Goal: Task Accomplishment & Management: Manage account settings

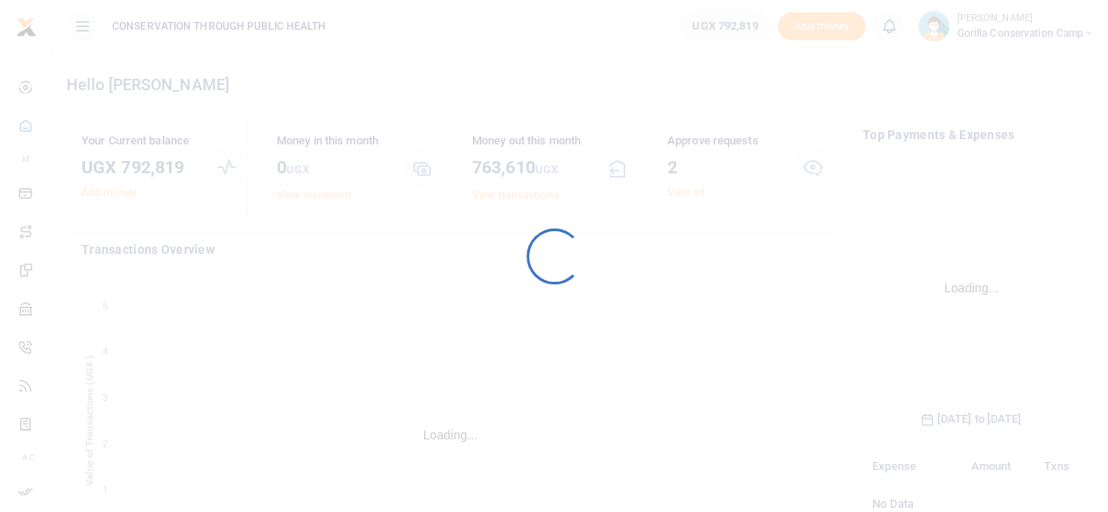
scroll to position [274, 203]
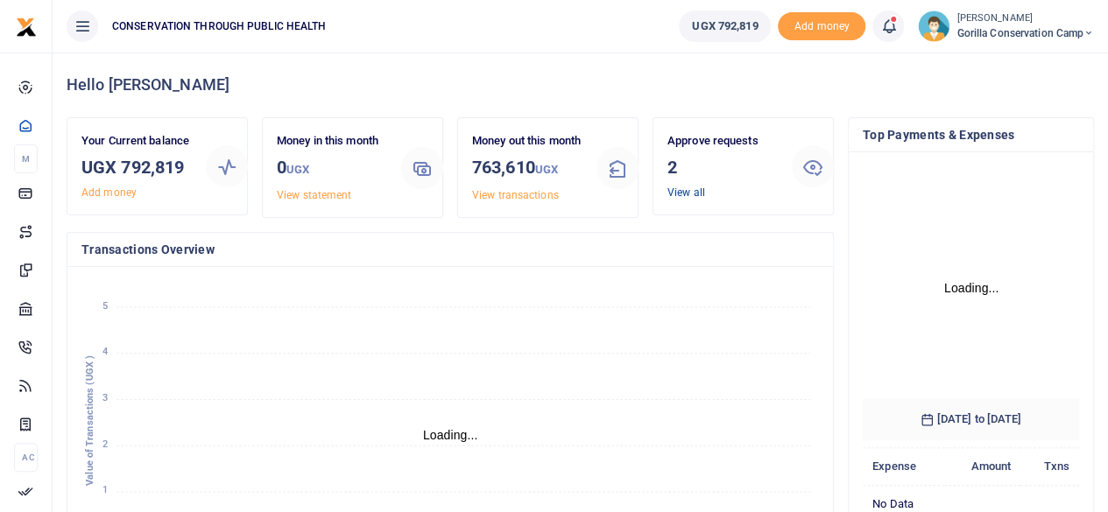
click at [684, 195] on link "View all" at bounding box center [686, 193] width 38 height 12
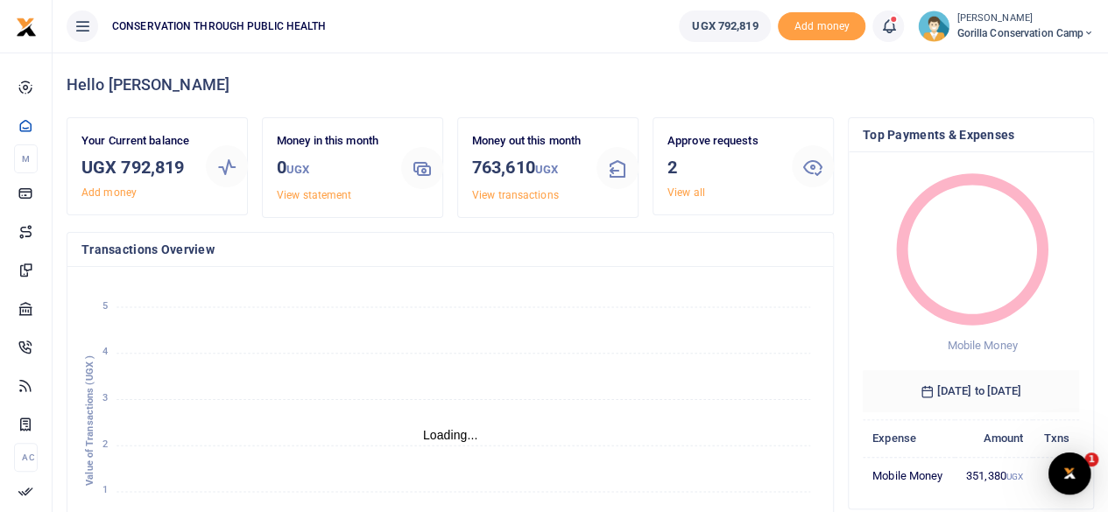
scroll to position [14, 14]
click at [690, 187] on link "View all" at bounding box center [686, 193] width 38 height 12
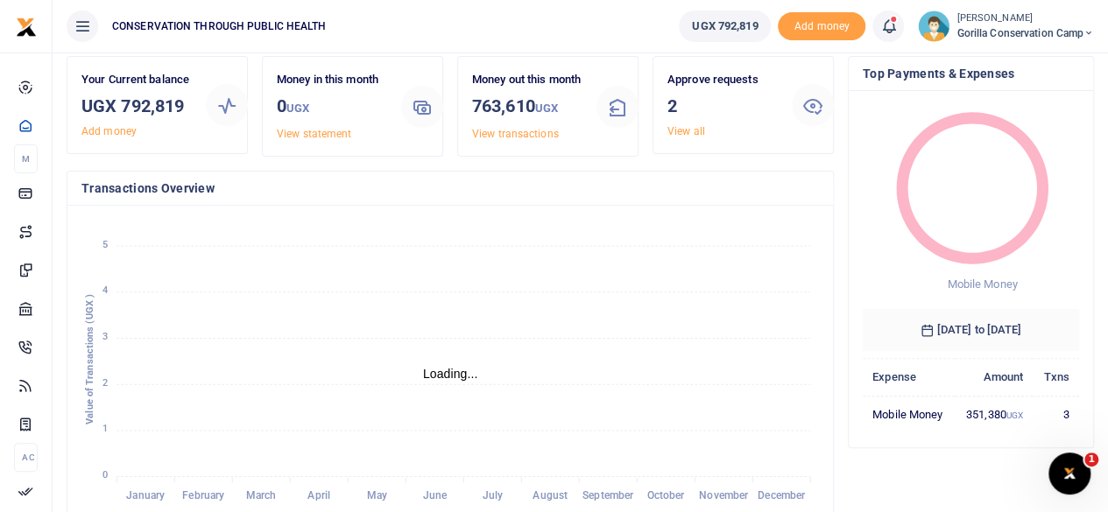
scroll to position [88, 0]
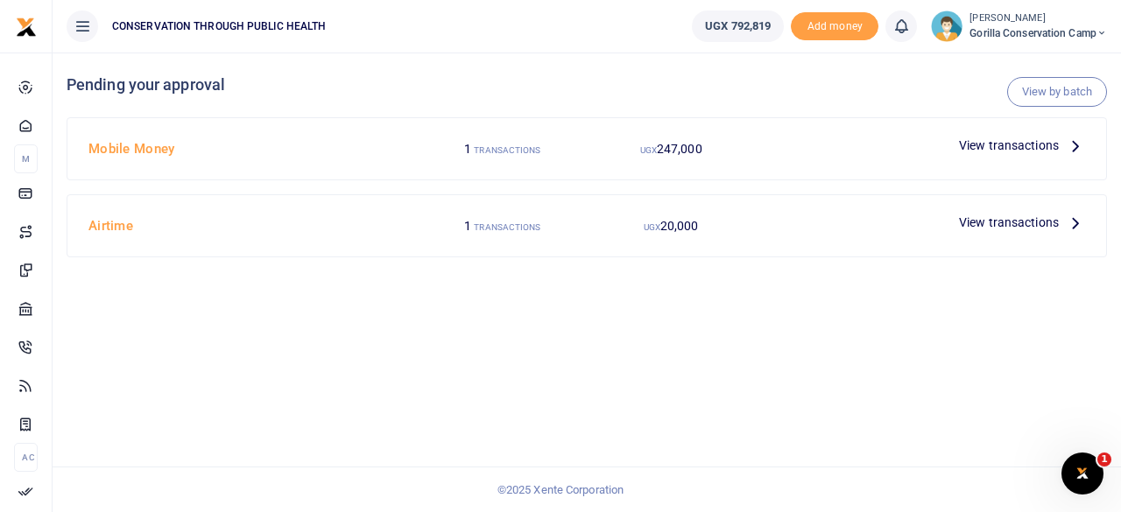
click at [1070, 218] on icon at bounding box center [1075, 222] width 19 height 19
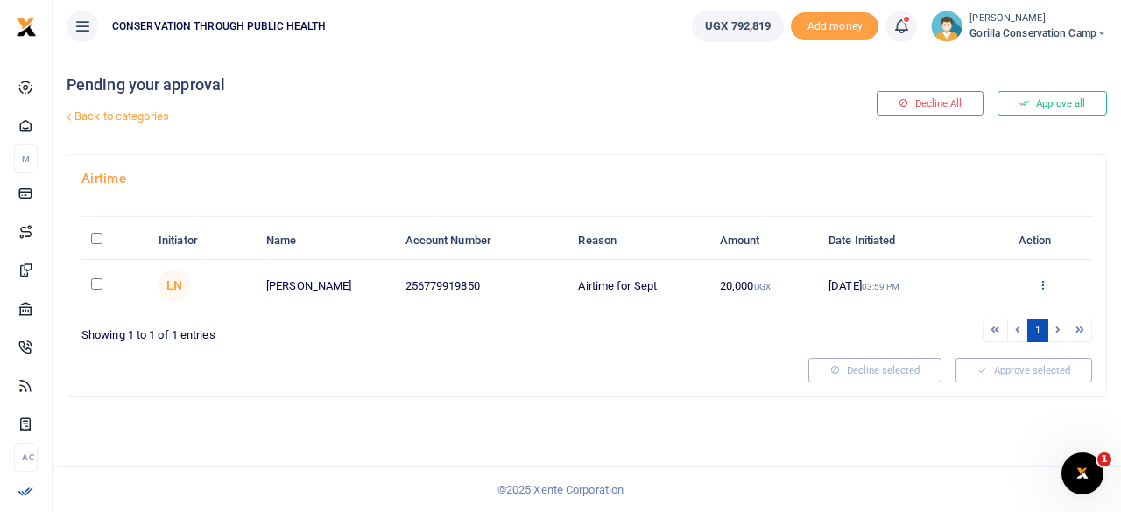
click at [1047, 283] on icon at bounding box center [1042, 284] width 11 height 12
click at [941, 318] on link "Approve" at bounding box center [979, 313] width 138 height 25
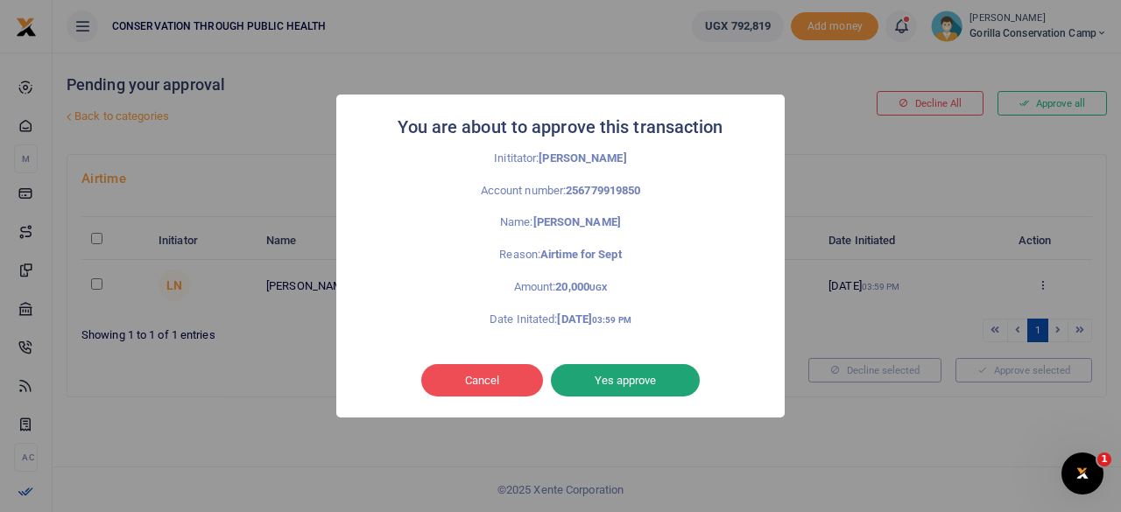
click at [588, 384] on button "Yes approve" at bounding box center [625, 380] width 149 height 33
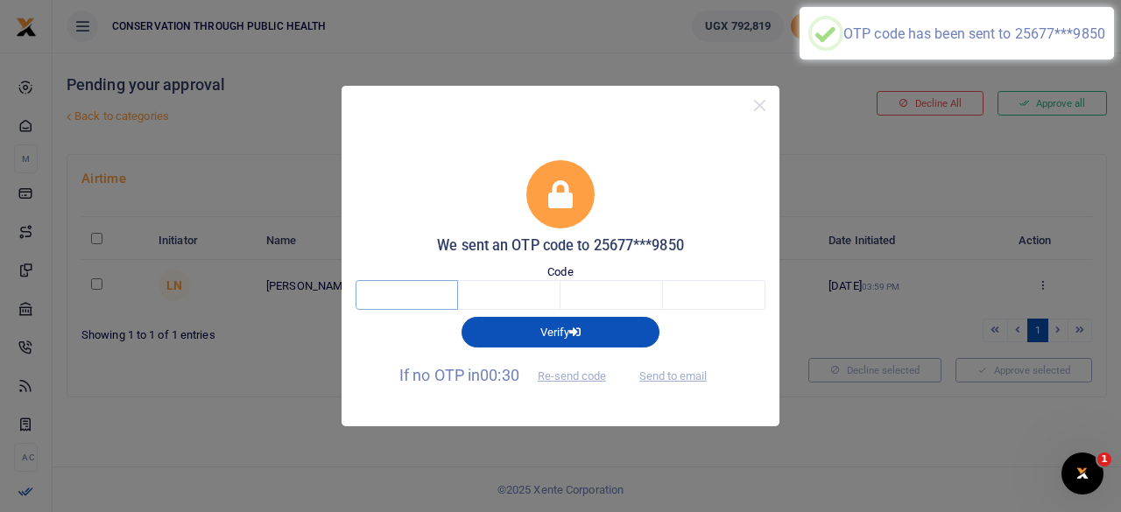
click at [424, 285] on input "text" at bounding box center [407, 295] width 102 height 30
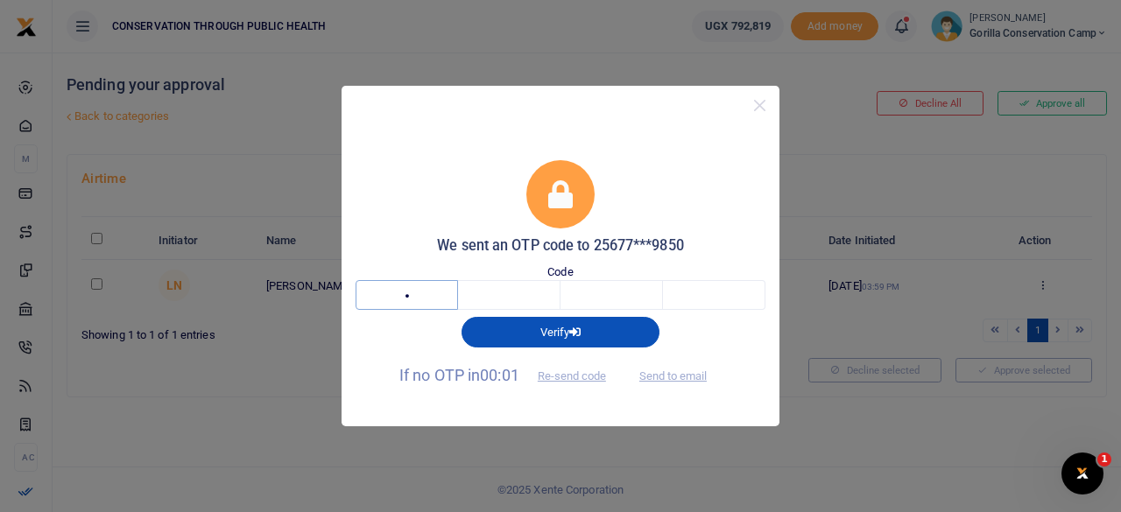
type input "6"
type input "0"
type input "7"
type input "8"
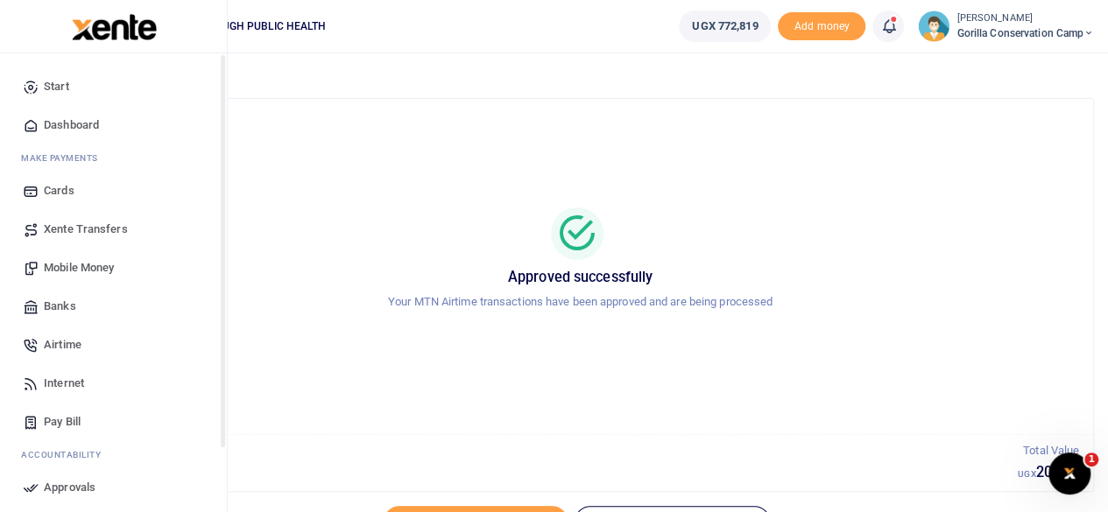
click at [46, 118] on span "Dashboard" at bounding box center [71, 125] width 55 height 18
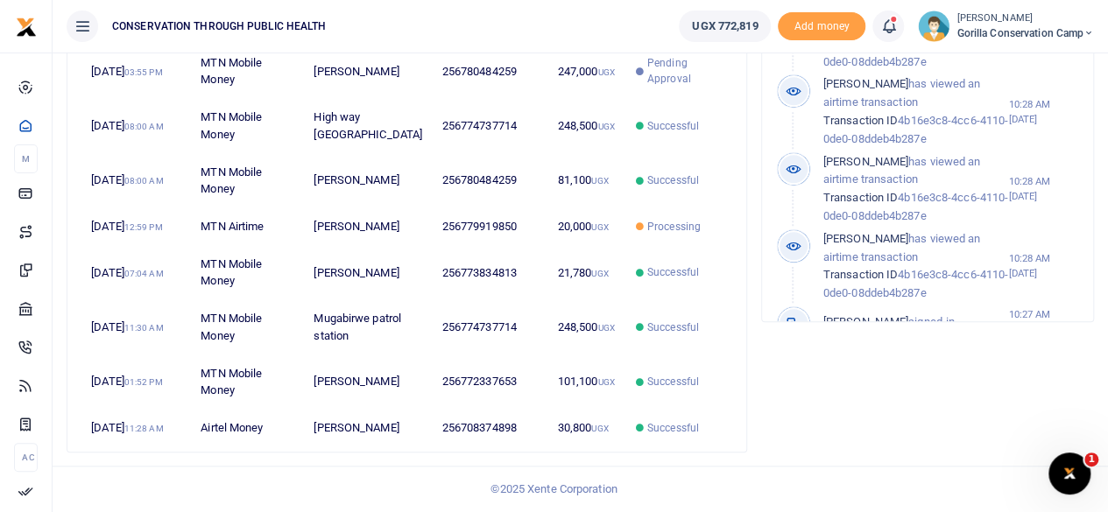
scroll to position [701, 0]
click at [985, 364] on div "Account Activity Dennis Kayitale has approved an airtime transaction Transactio…" at bounding box center [927, 205] width 347 height 521
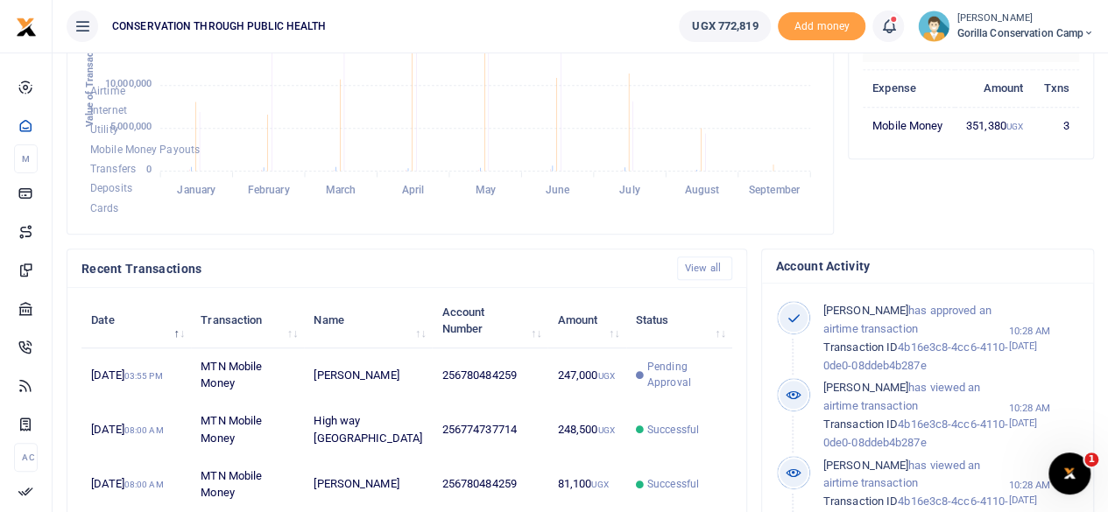
click at [983, 36] on span "Gorilla Conservation Camp" at bounding box center [1024, 33] width 137 height 16
click at [1021, 62] on link "Switch accounts" at bounding box center [1027, 64] width 138 height 25
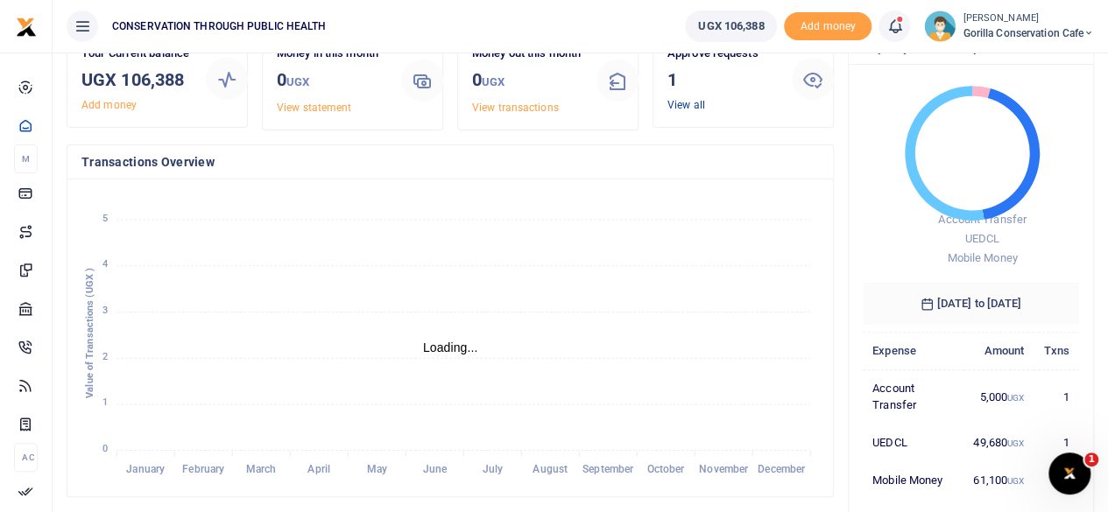
click at [686, 99] on link "View all" at bounding box center [686, 105] width 38 height 12
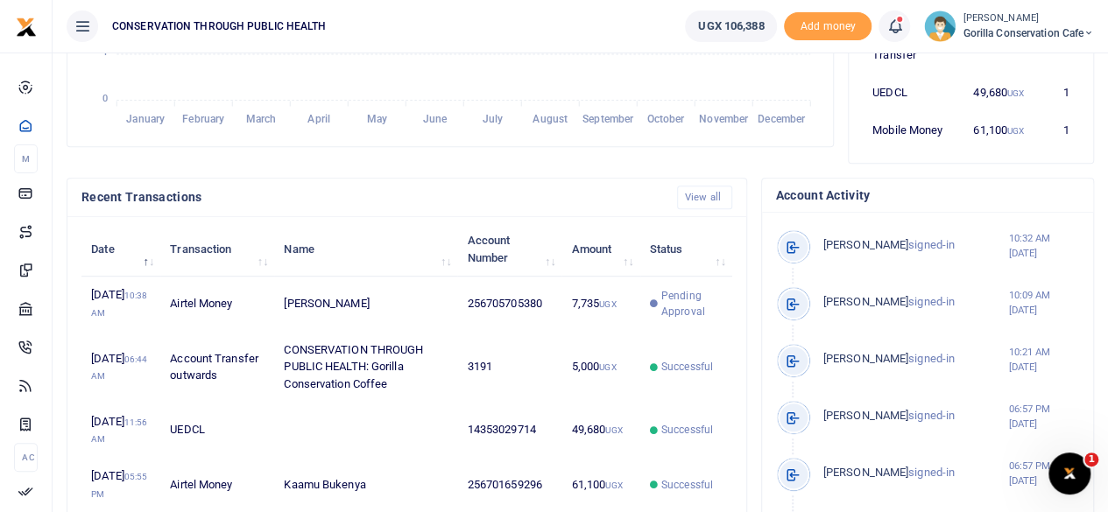
scroll to position [525, 0]
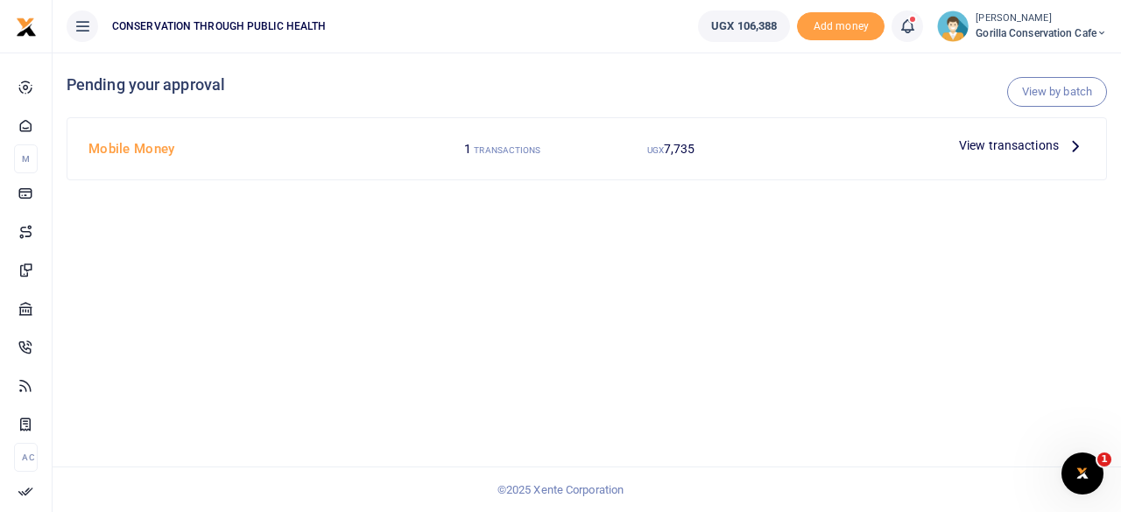
click at [1075, 146] on icon at bounding box center [1075, 145] width 19 height 19
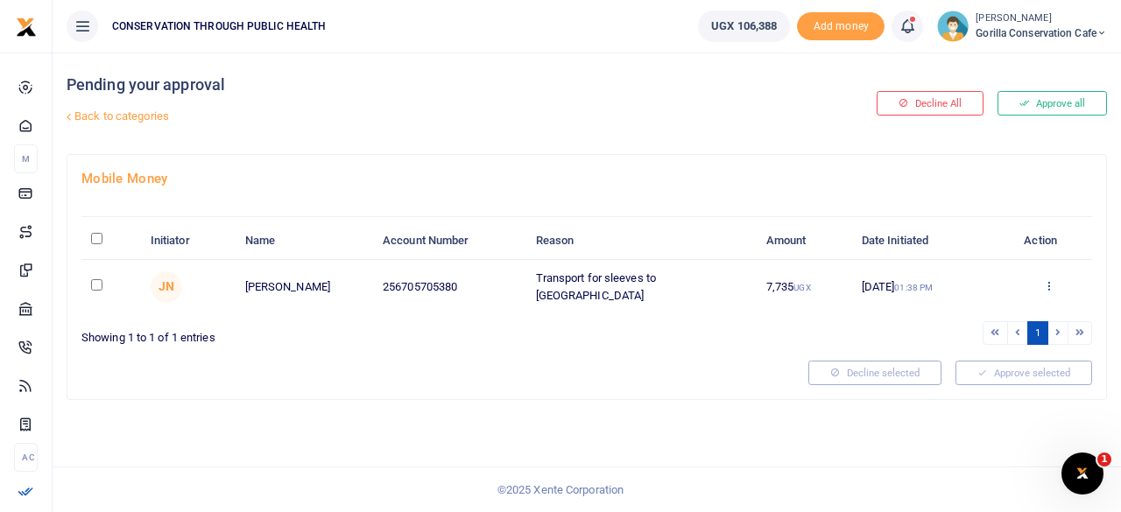
click at [1050, 286] on icon at bounding box center [1048, 285] width 11 height 12
click at [955, 348] on link "Decline" at bounding box center [984, 353] width 138 height 25
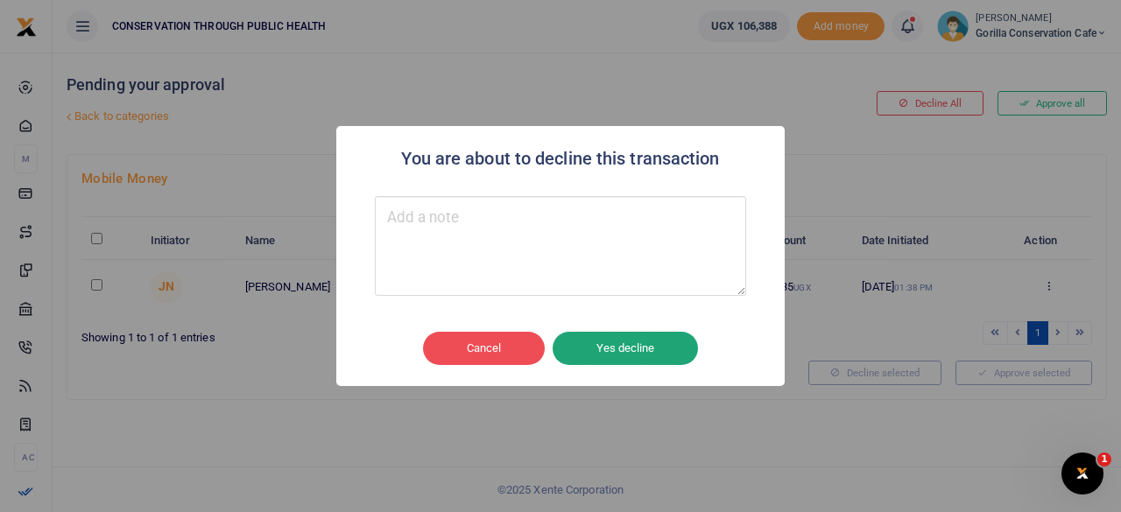
click at [586, 347] on button "Yes decline" at bounding box center [625, 348] width 145 height 33
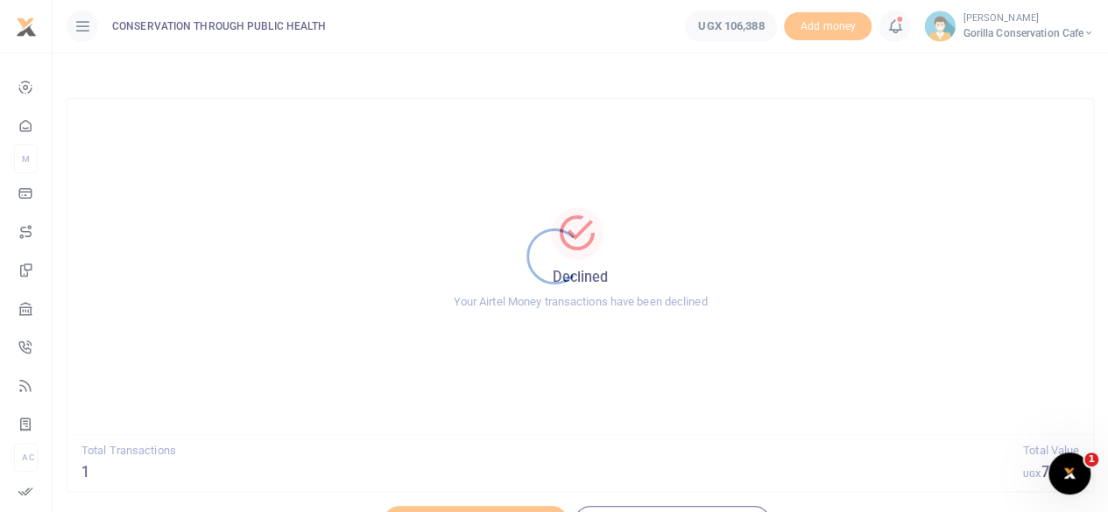
click at [963, 32] on div at bounding box center [554, 256] width 1108 height 512
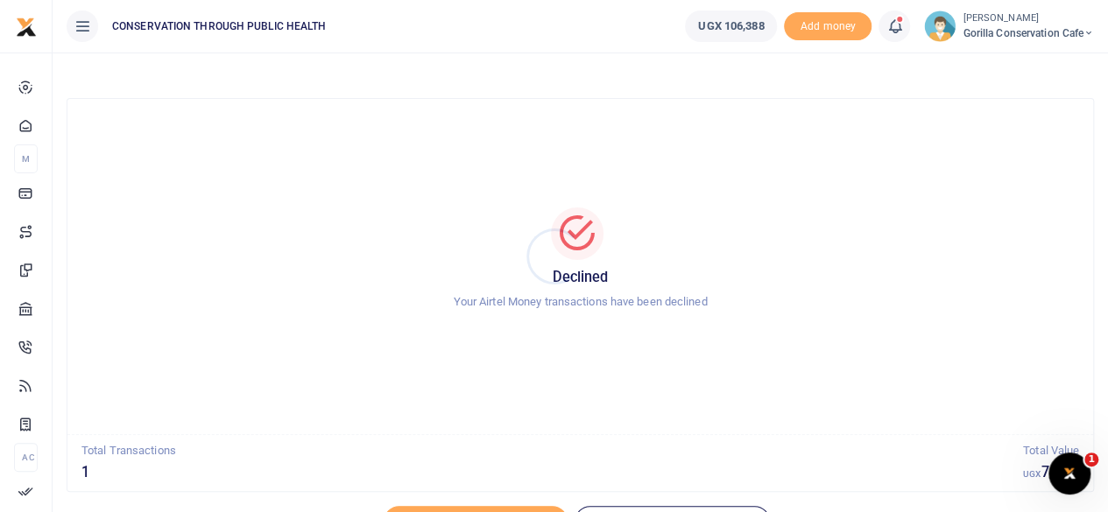
click at [976, 31] on div at bounding box center [554, 256] width 1108 height 512
click at [973, 33] on span "Gorilla Conservation Cafe" at bounding box center [1027, 33] width 131 height 16
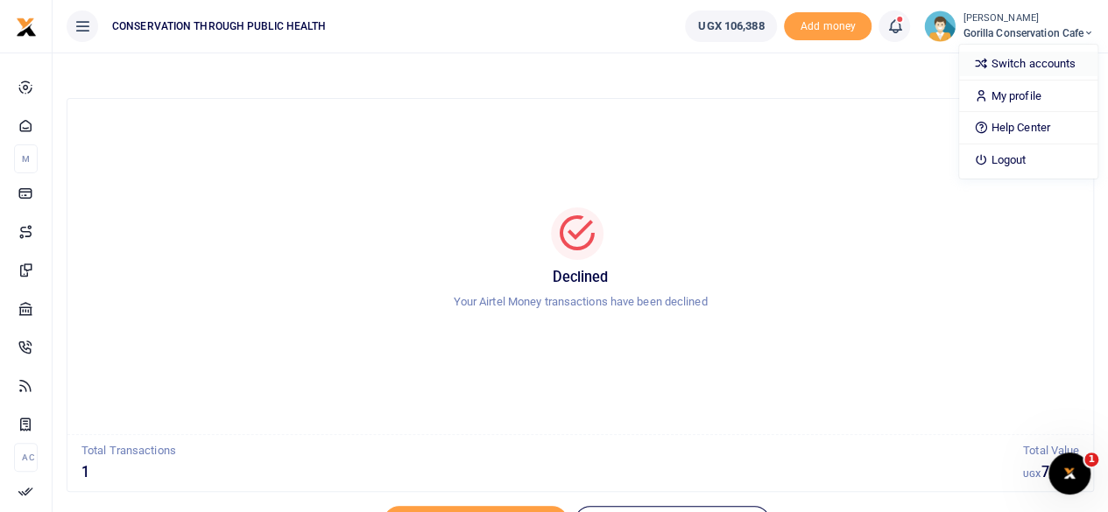
click at [988, 57] on link "Switch accounts" at bounding box center [1028, 64] width 138 height 25
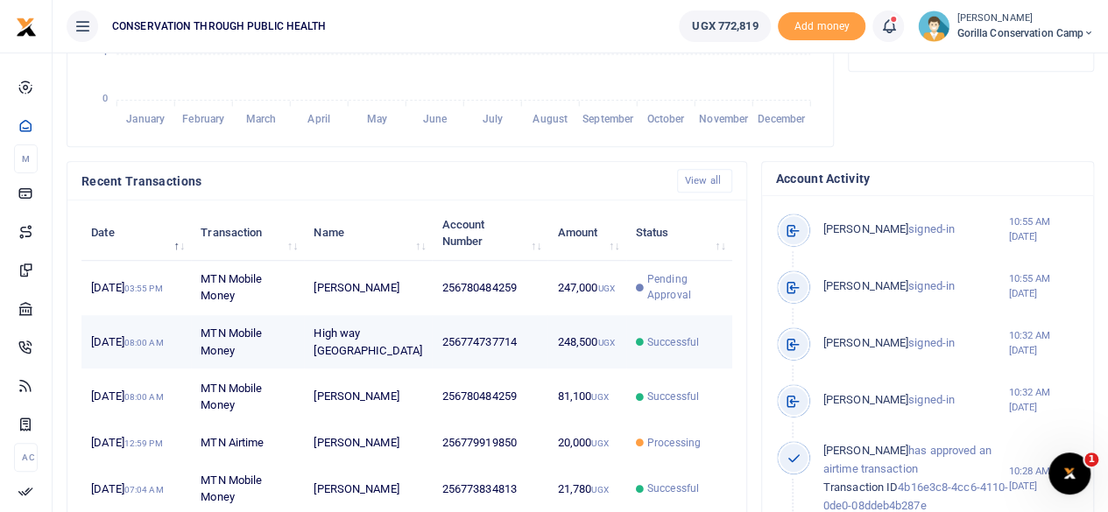
scroll to position [14, 14]
